Goal: Book appointment/travel/reservation

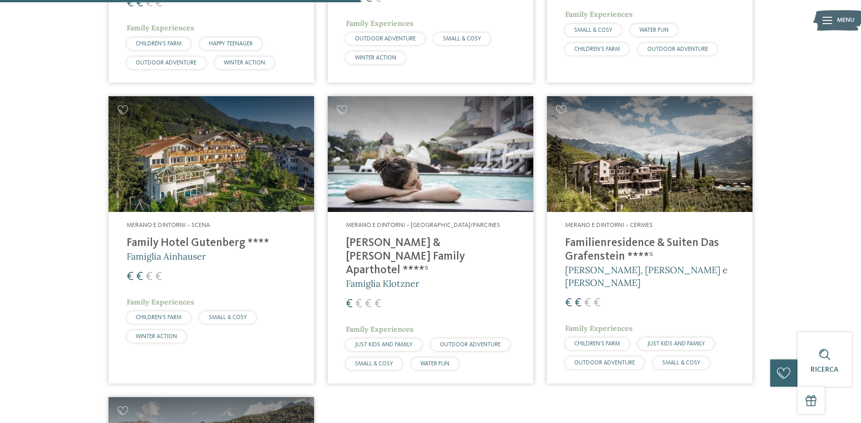
scroll to position [545, 0]
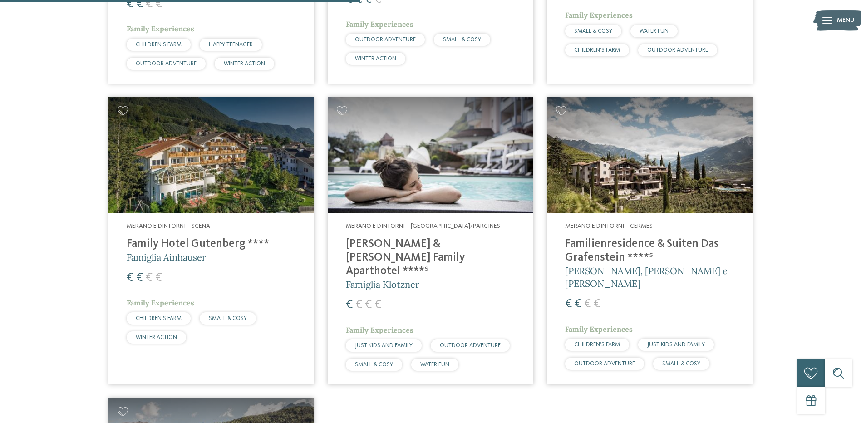
click at [195, 169] on img at bounding box center [211, 155] width 206 height 116
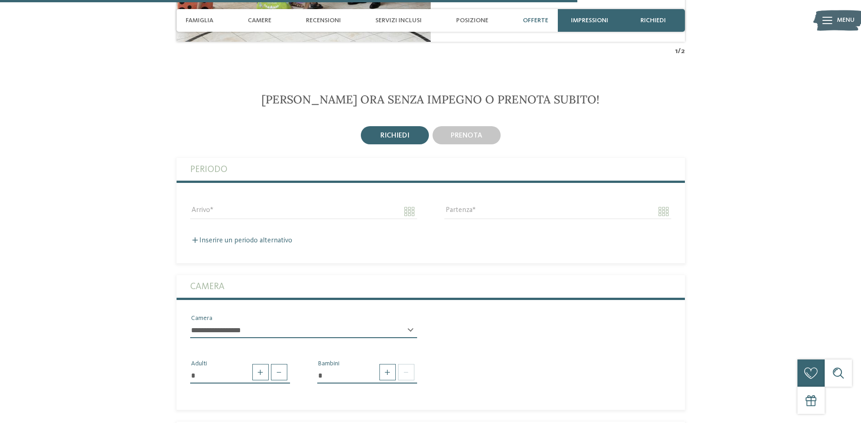
scroll to position [1816, 0]
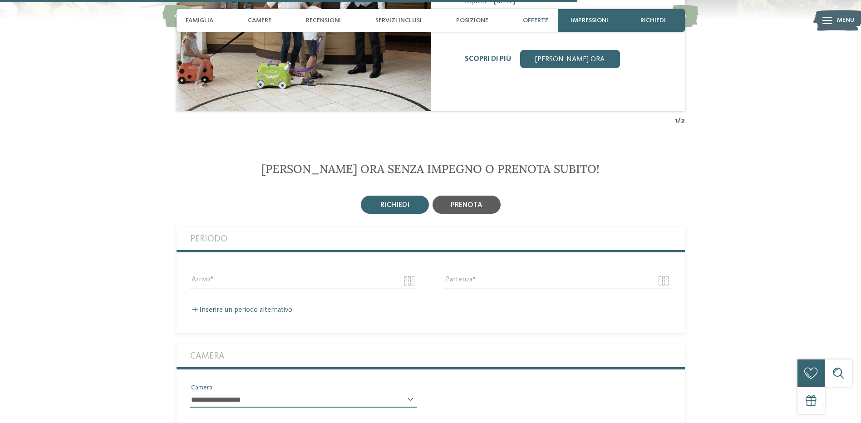
click at [463, 202] on span "prenota" at bounding box center [467, 205] width 32 height 7
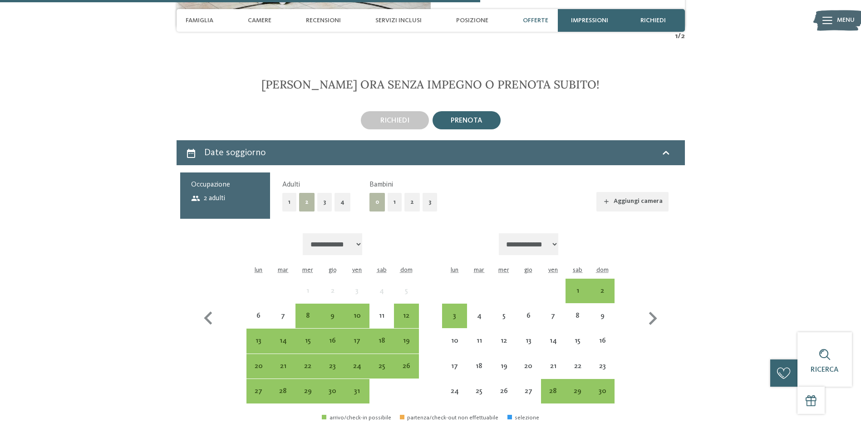
scroll to position [1906, 0]
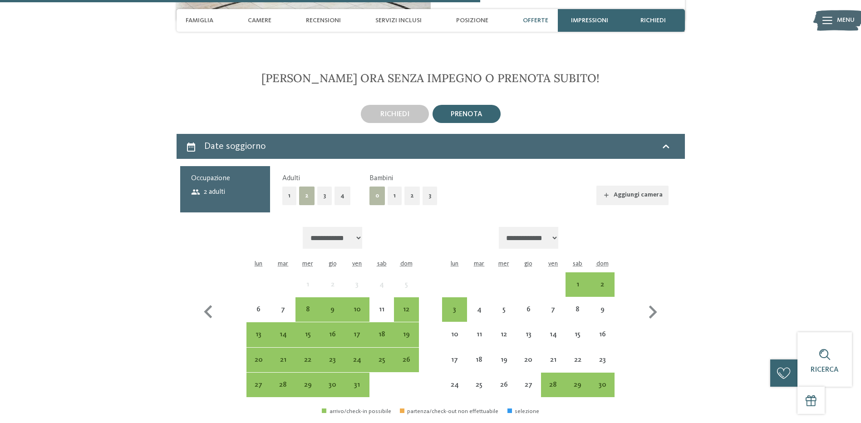
click at [321, 187] on button "3" at bounding box center [324, 196] width 15 height 19
click at [357, 323] on div "17" at bounding box center [357, 334] width 23 height 23
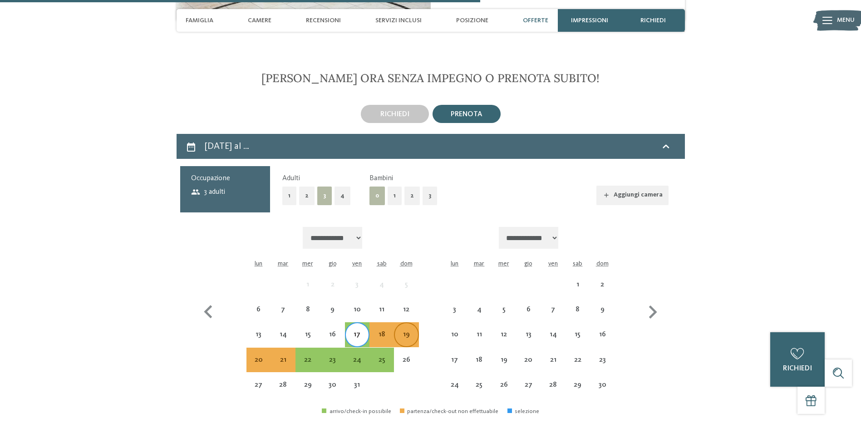
click at [407, 331] on div "19" at bounding box center [406, 342] width 23 height 23
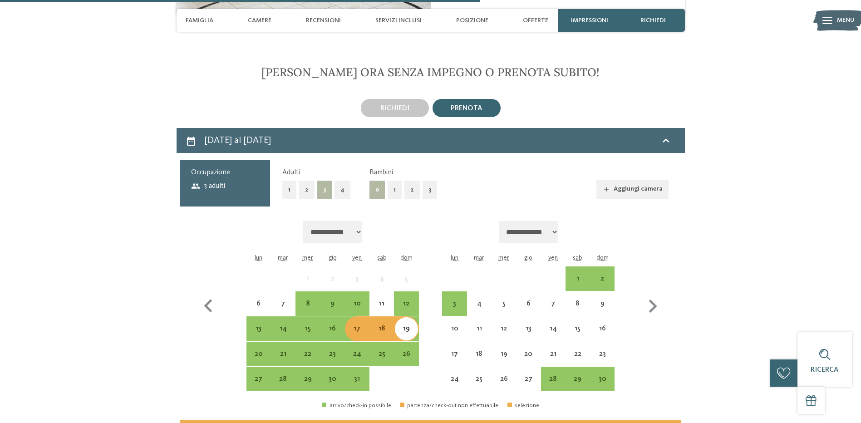
scroll to position [1952, 0]
